Goal: Information Seeking & Learning: Learn about a topic

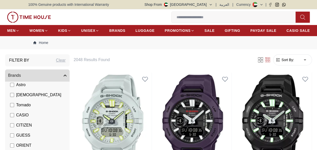
scroll to position [60, 0]
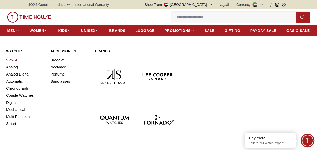
click at [15, 60] on link "View All" at bounding box center [25, 59] width 38 height 7
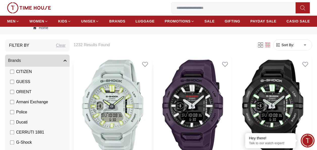
scroll to position [17, 0]
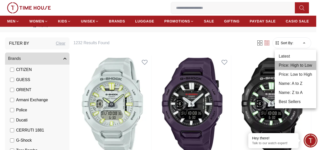
click at [299, 66] on li "Price: High to Low" at bounding box center [296, 65] width 42 height 9
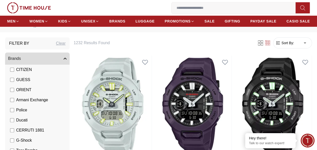
type input "*"
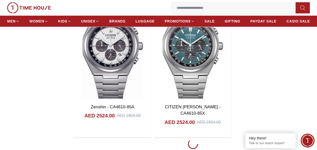
scroll to position [898, 0]
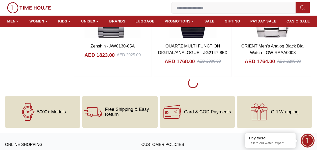
scroll to position [2740, 0]
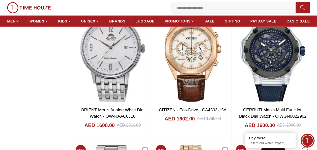
scroll to position [4304, 0]
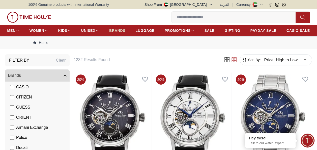
click at [121, 28] on span "BRANDS" at bounding box center [117, 30] width 16 height 5
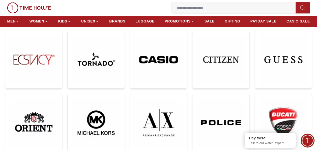
scroll to position [140, 0]
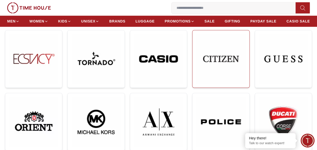
click at [221, 67] on img at bounding box center [220, 58] width 49 height 49
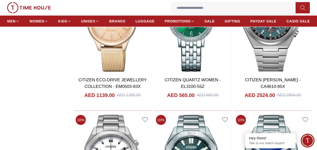
scroll to position [585, 0]
